Goal: Information Seeking & Learning: Learn about a topic

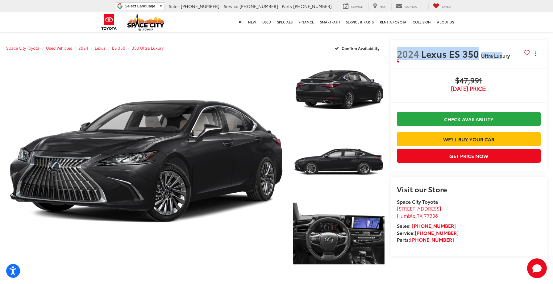
drag, startPoint x: 398, startPoint y: 55, endPoint x: 502, endPoint y: 56, distance: 104.3
click at [502, 56] on h2 "2024 Lexus ES 350 Ultra Luxury" at bounding box center [460, 53] width 127 height 11
click at [509, 56] on span "Ultra Luxury" at bounding box center [502, 55] width 43 height 6
